Goal: Information Seeking & Learning: Find specific fact

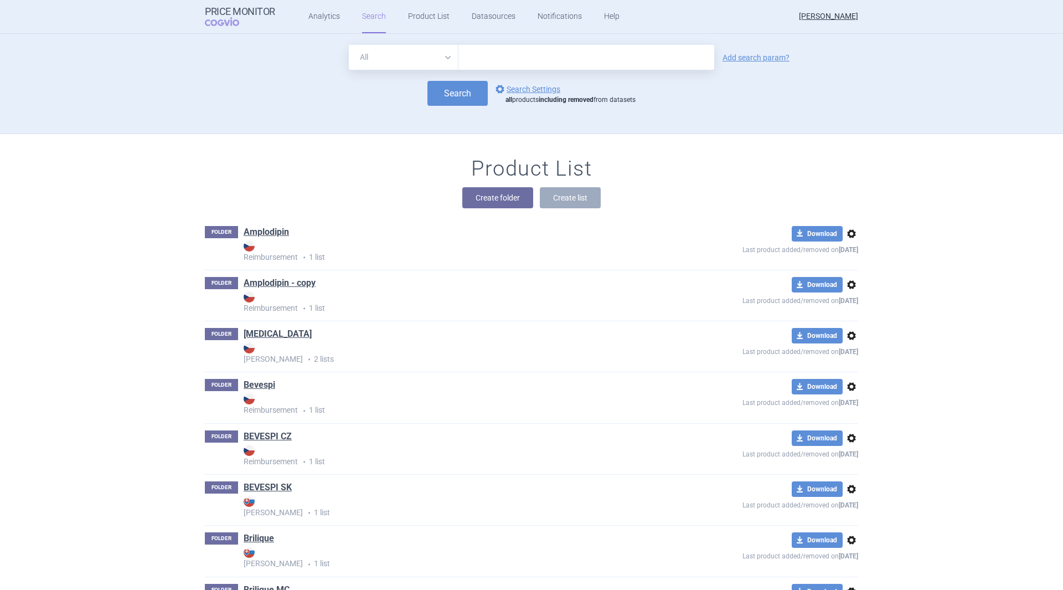
drag, startPoint x: 0, startPoint y: 0, endPoint x: 511, endPoint y: 57, distance: 514.1
click at [511, 57] on input "text" at bounding box center [586, 57] width 256 height 25
type input "[MEDICAL_DATA]"
click at [436, 97] on button "Search" at bounding box center [457, 93] width 60 height 25
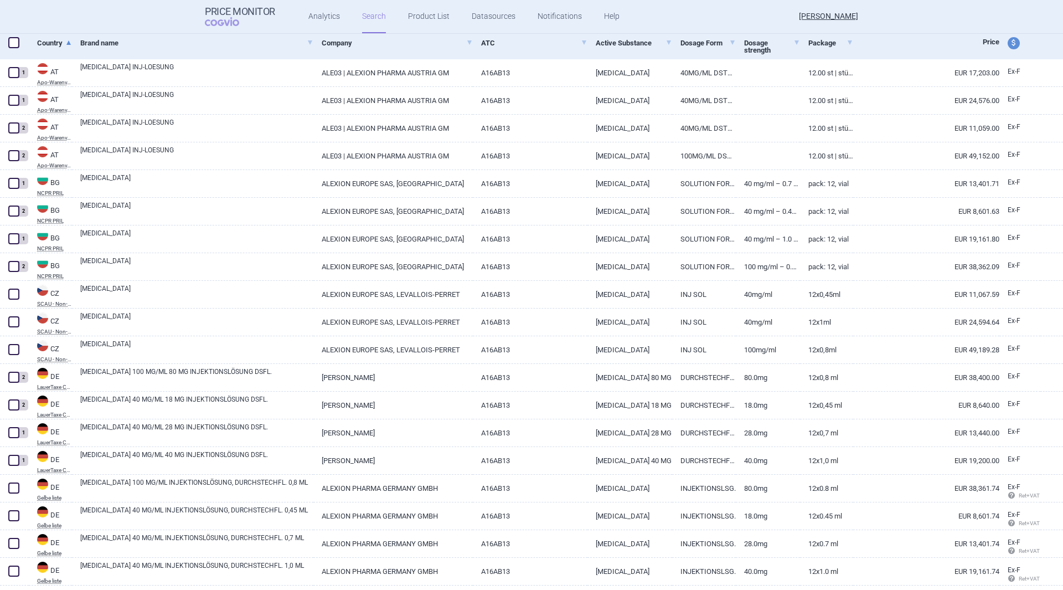
scroll to position [221, 0]
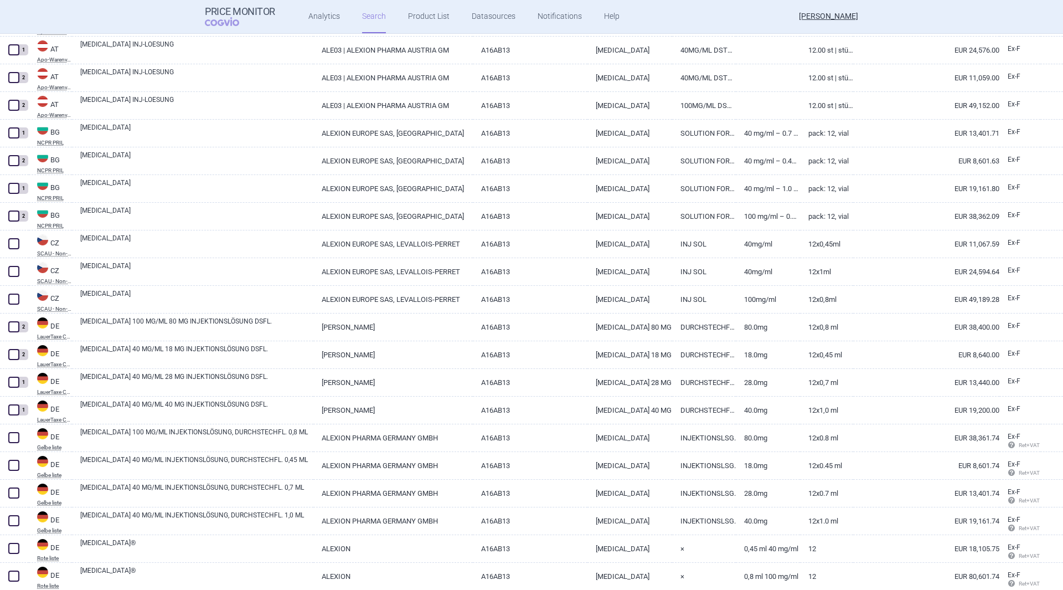
click at [916, 330] on link "EUR 38,400.00" at bounding box center [926, 326] width 146 height 27
select select "EUR"
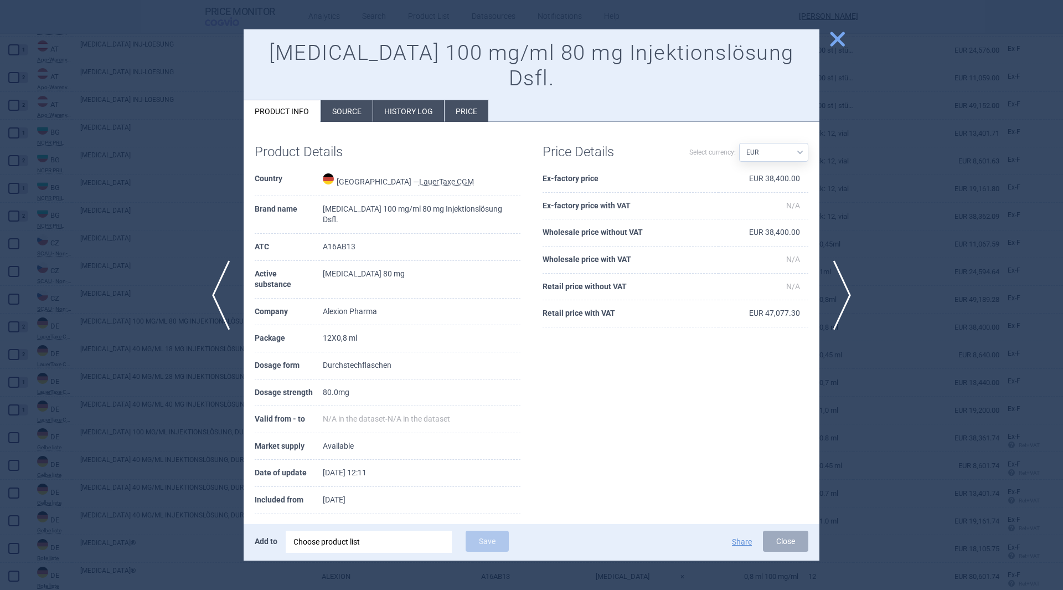
click at [459, 100] on li "Price" at bounding box center [466, 111] width 44 height 22
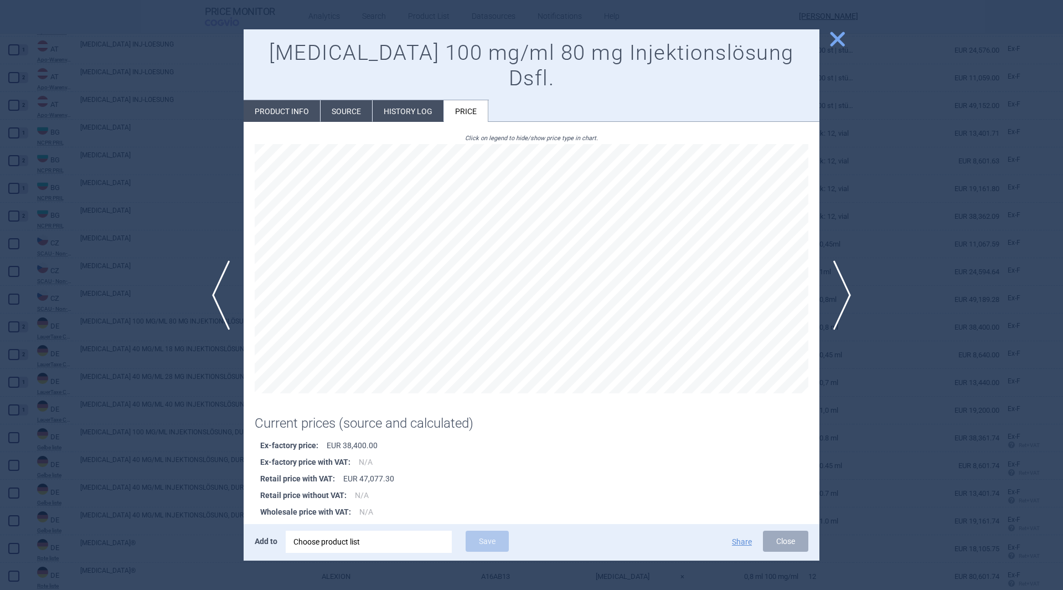
click at [416, 100] on li "History log" at bounding box center [408, 111] width 71 height 22
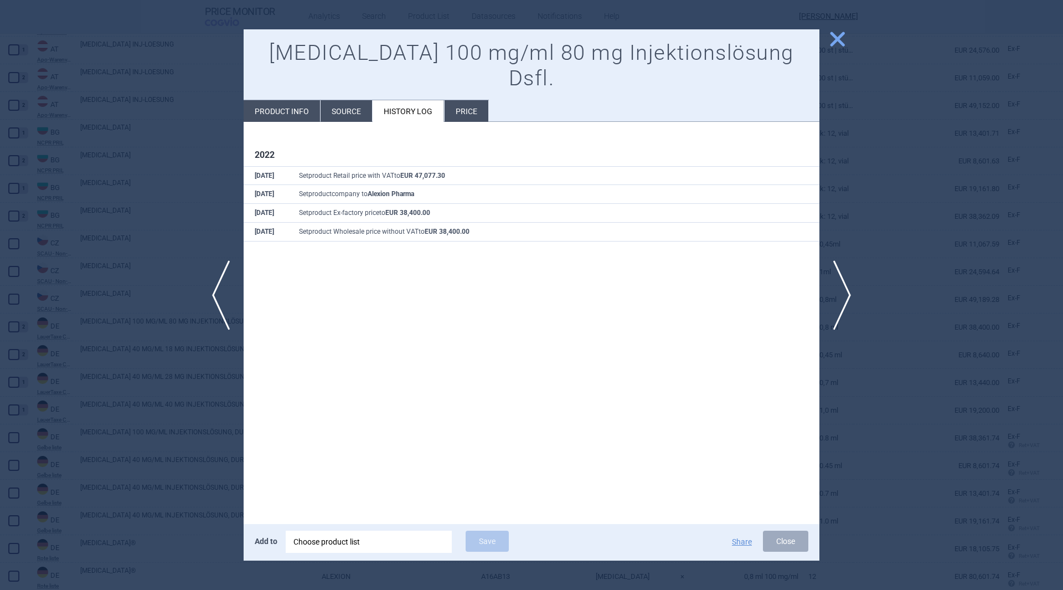
click at [345, 100] on li "Source" at bounding box center [345, 111] width 51 height 22
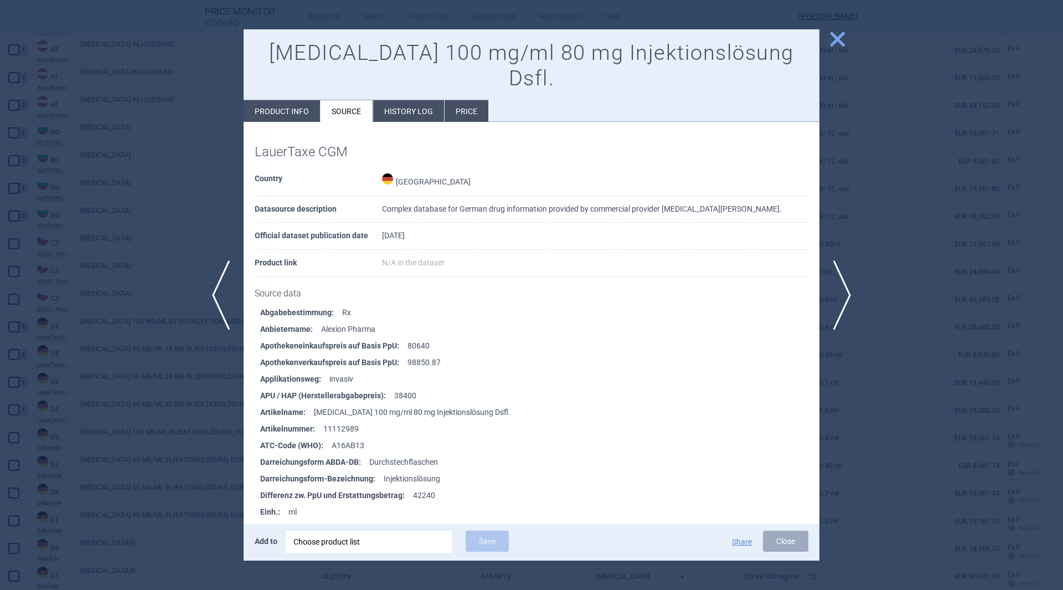
click at [403, 100] on li "History log" at bounding box center [408, 111] width 71 height 22
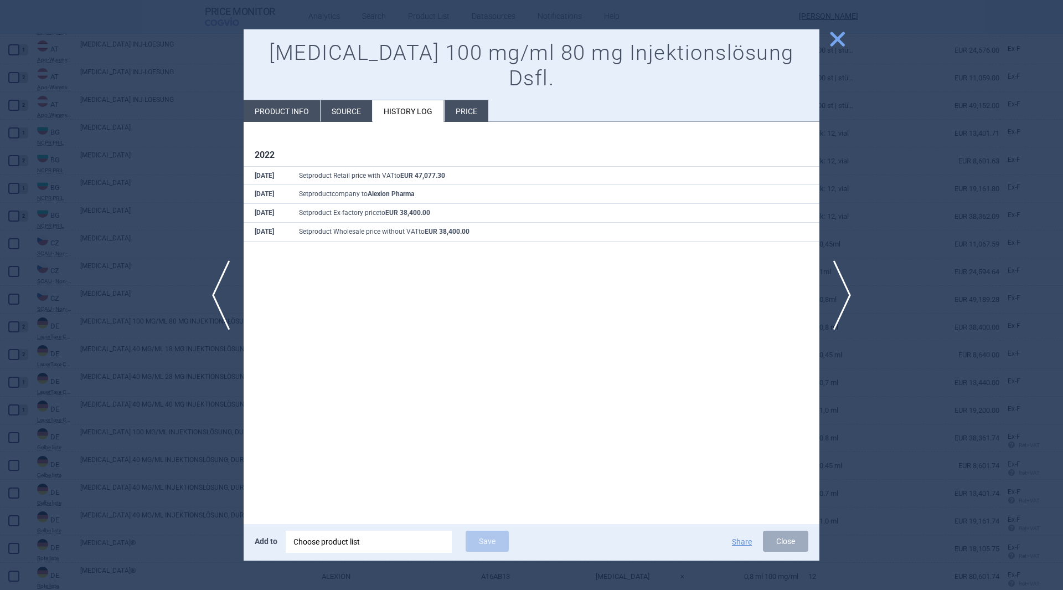
click at [837, 38] on span "close" at bounding box center [837, 38] width 19 height 19
